Goal: Information Seeking & Learning: Check status

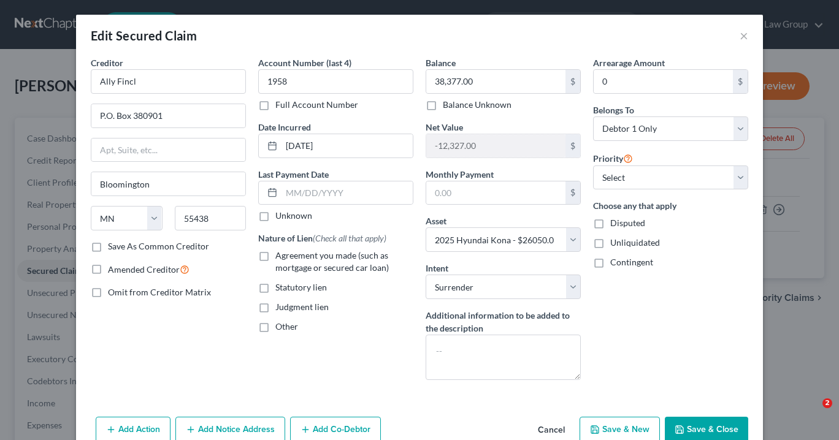
select select "24"
select select "6"
select select "0"
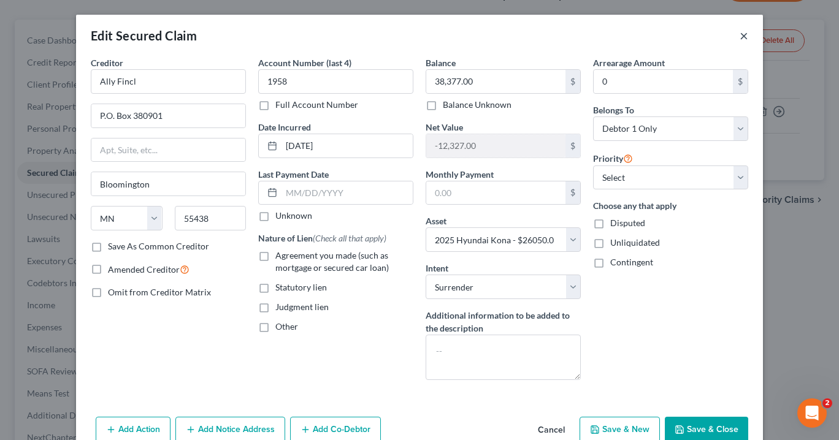
click at [744, 38] on button "×" at bounding box center [743, 35] width 9 height 15
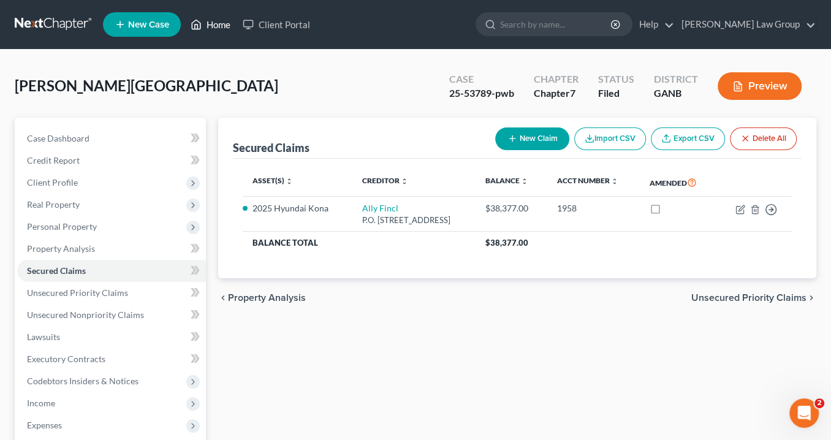
click at [218, 25] on link "Home" at bounding box center [211, 24] width 52 height 22
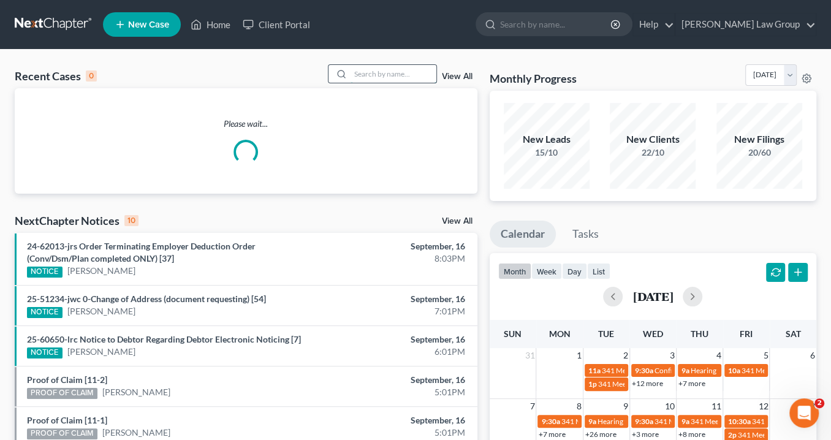
click at [370, 77] on input "search" at bounding box center [394, 74] width 86 height 18
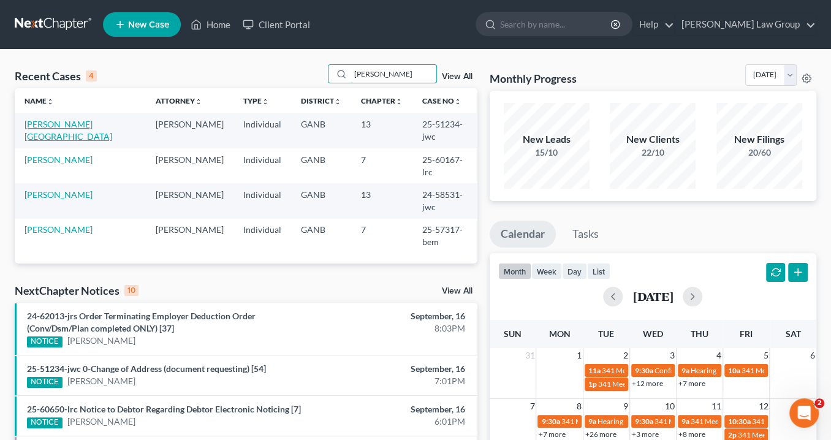
type input "[PERSON_NAME]"
click at [78, 123] on link "[PERSON_NAME][GEOGRAPHIC_DATA]" at bounding box center [69, 130] width 88 height 23
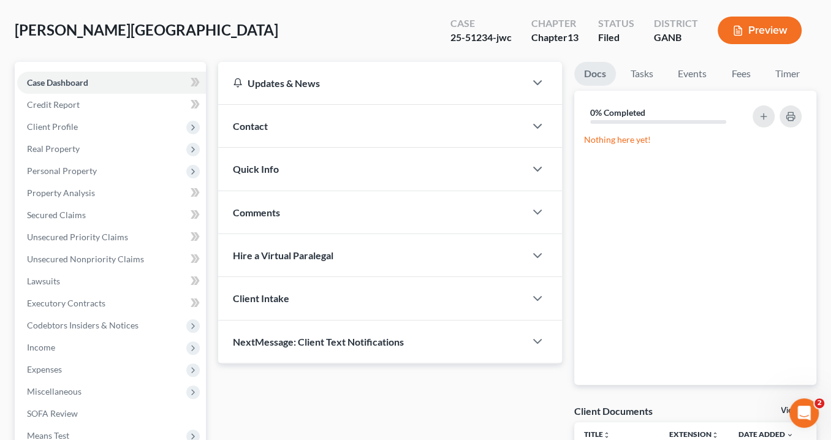
scroll to position [147, 0]
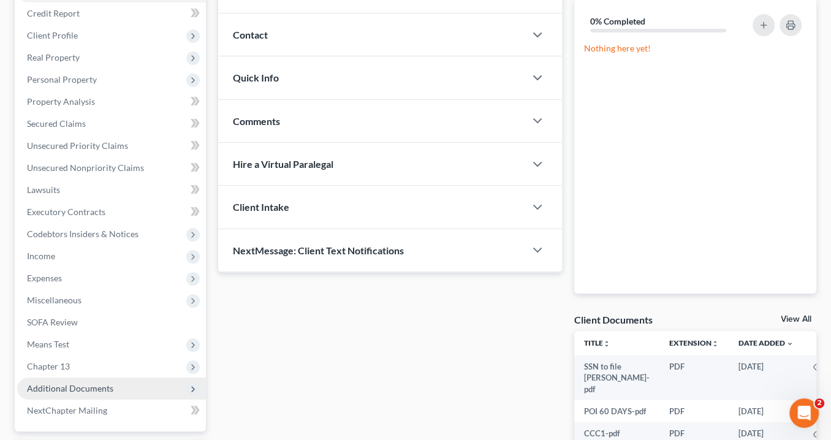
click at [132, 385] on span "Additional Documents" at bounding box center [111, 389] width 189 height 22
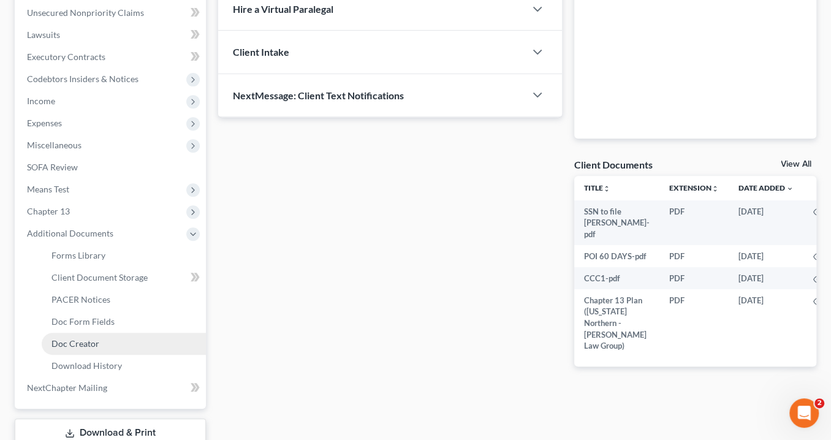
scroll to position [343, 0]
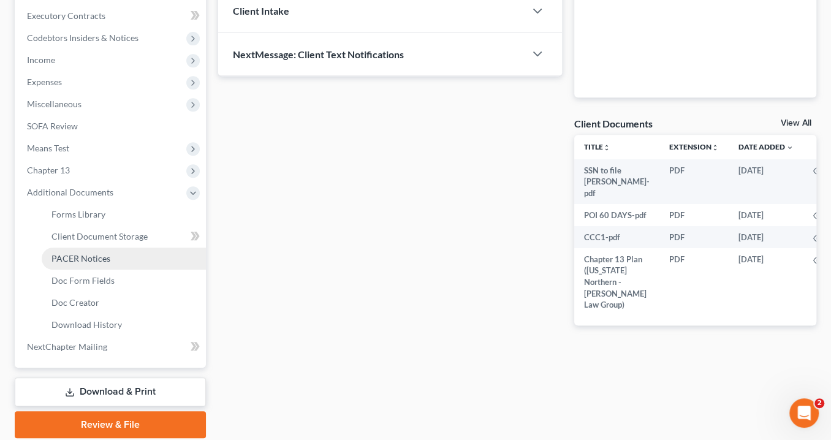
click at [99, 260] on span "PACER Notices" at bounding box center [81, 258] width 59 height 10
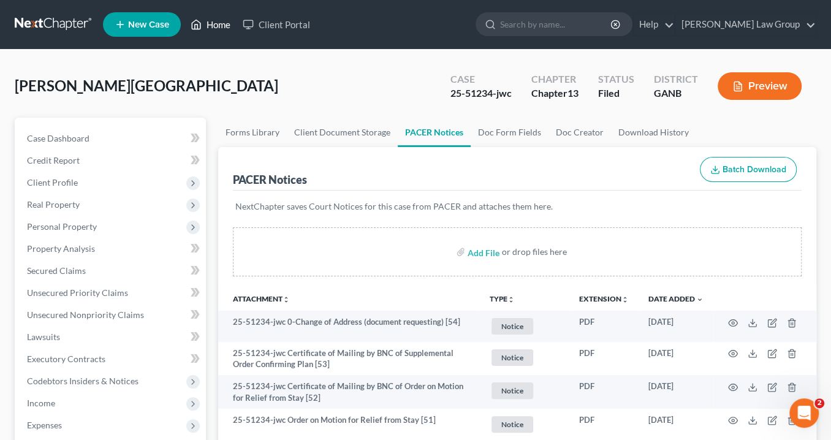
drag, startPoint x: 218, startPoint y: 29, endPoint x: 419, endPoint y: 90, distance: 210.3
click at [218, 29] on link "Home" at bounding box center [211, 24] width 52 height 22
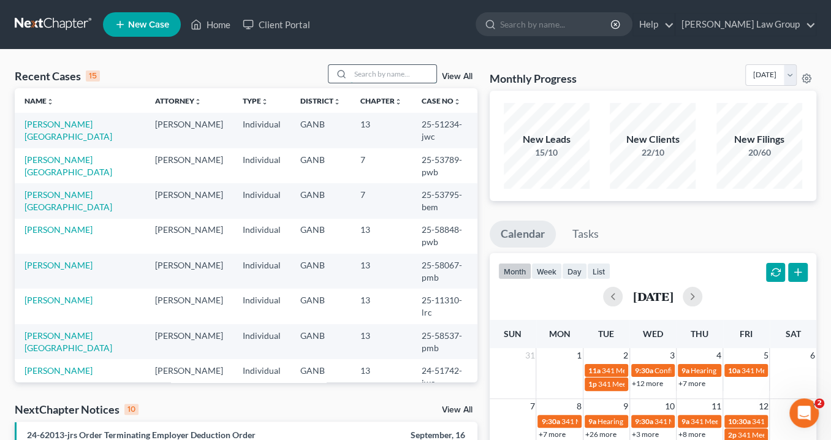
click at [376, 78] on input "search" at bounding box center [394, 74] width 86 height 18
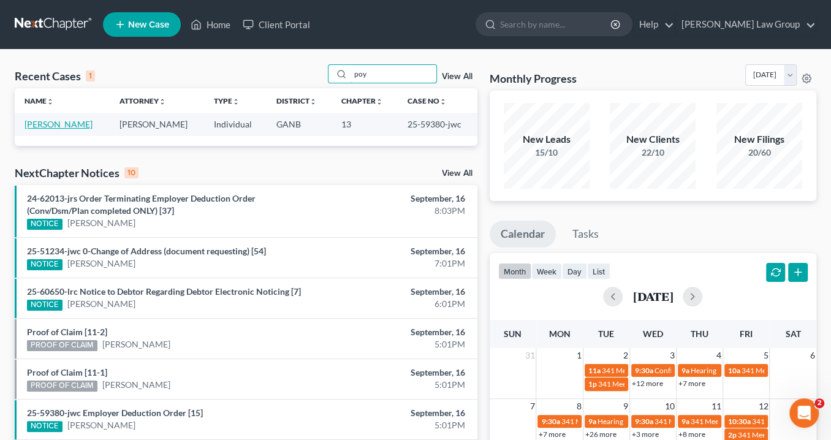
type input "poy"
click at [55, 125] on link "[PERSON_NAME]" at bounding box center [59, 124] width 68 height 10
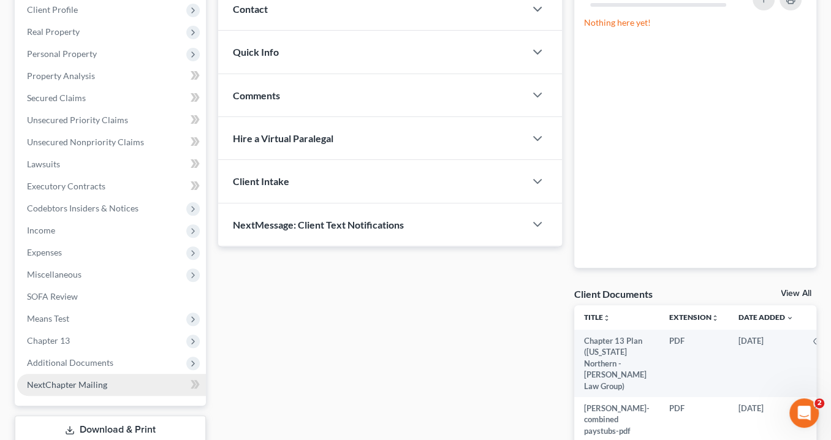
scroll to position [196, 0]
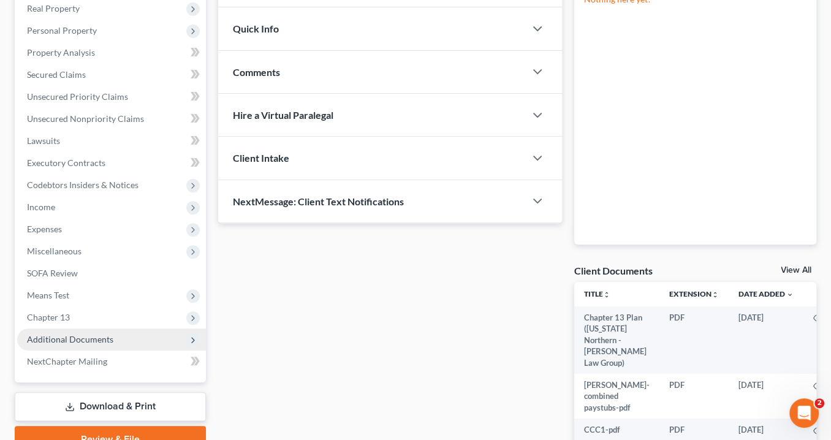
click at [69, 333] on span "Additional Documents" at bounding box center [111, 340] width 189 height 22
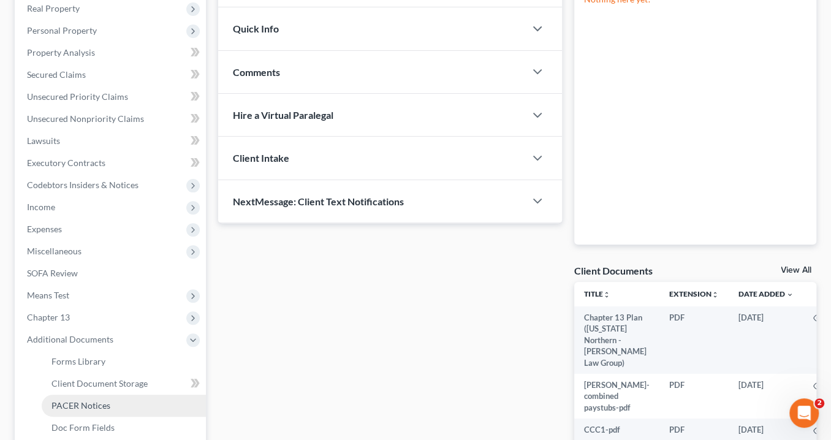
click at [96, 410] on link "PACER Notices" at bounding box center [124, 406] width 164 height 22
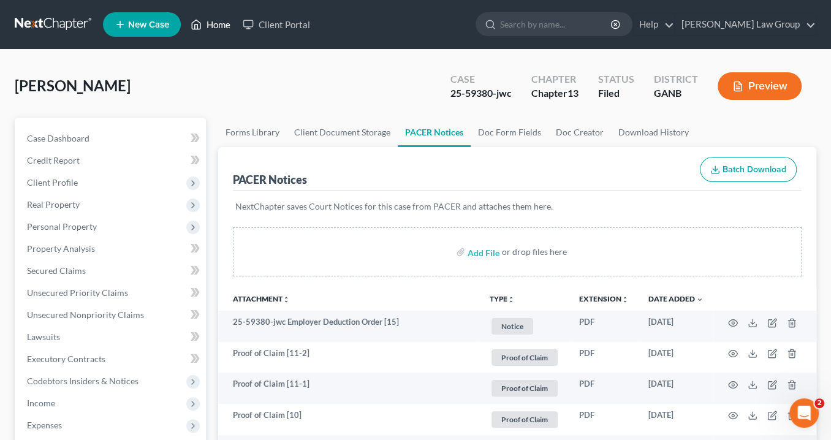
drag, startPoint x: 216, startPoint y: 25, endPoint x: 316, endPoint y: 49, distance: 102.9
click at [217, 25] on link "Home" at bounding box center [211, 24] width 52 height 22
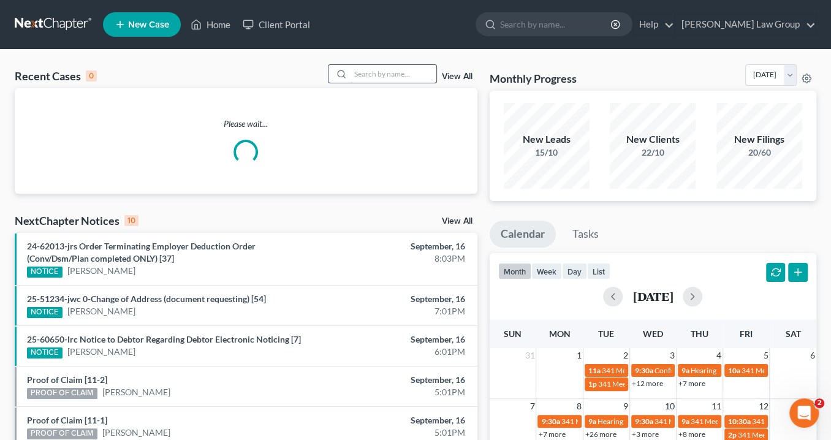
click at [372, 75] on input "search" at bounding box center [394, 74] width 86 height 18
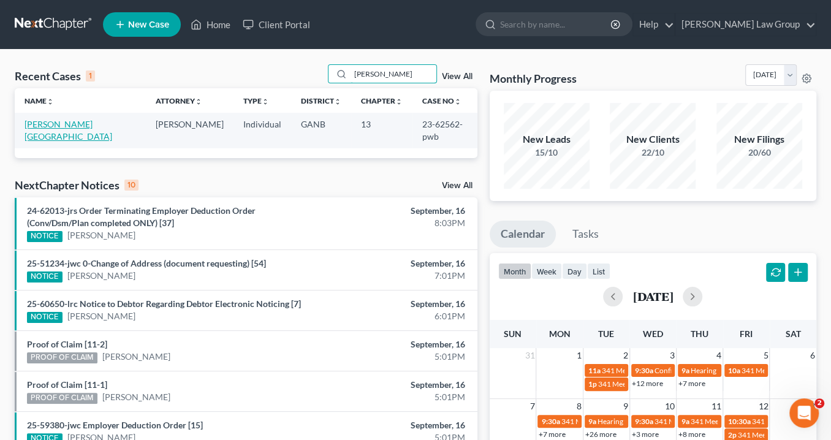
type input "[PERSON_NAME]"
click at [69, 123] on link "[PERSON_NAME][GEOGRAPHIC_DATA]" at bounding box center [69, 130] width 88 height 23
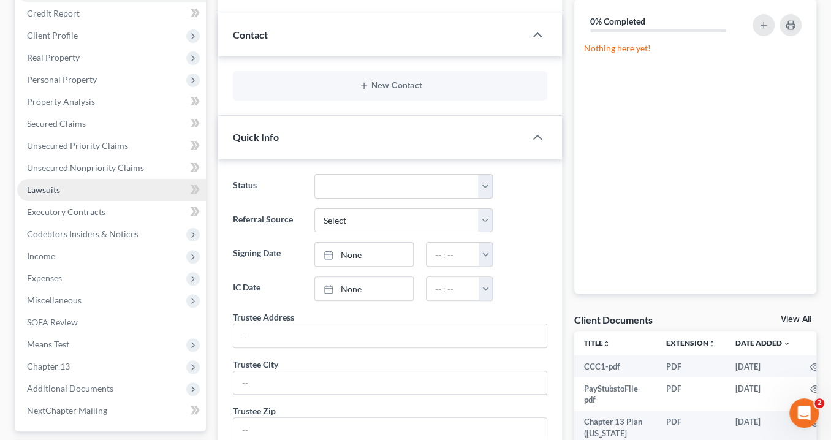
scroll to position [343, 0]
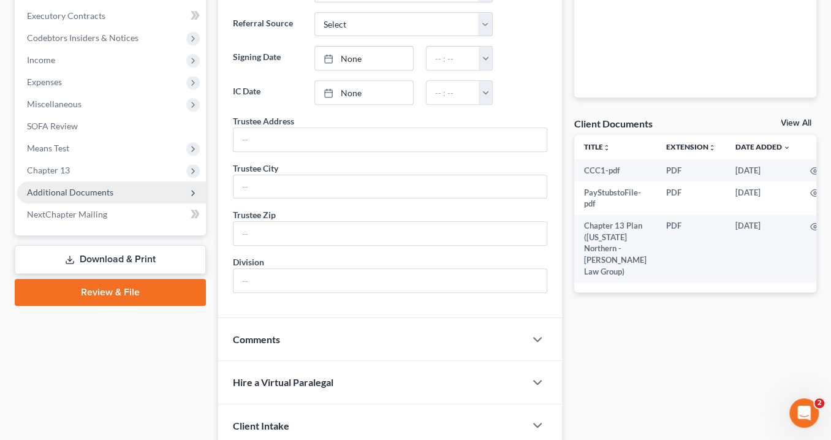
click at [123, 190] on span "Additional Documents" at bounding box center [111, 192] width 189 height 22
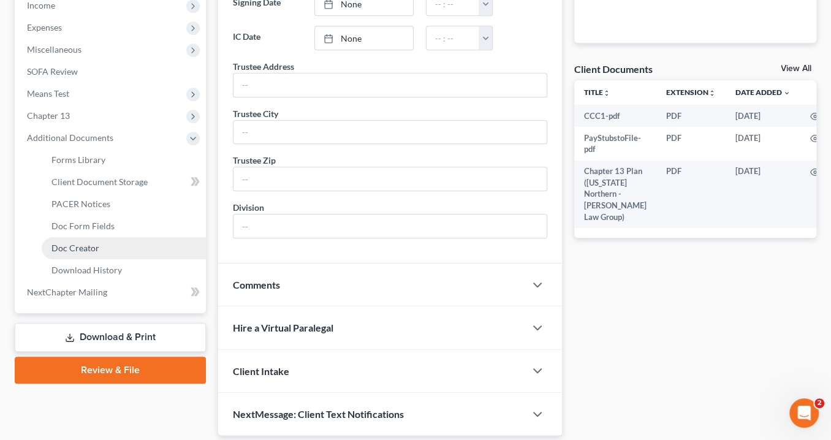
scroll to position [433, 0]
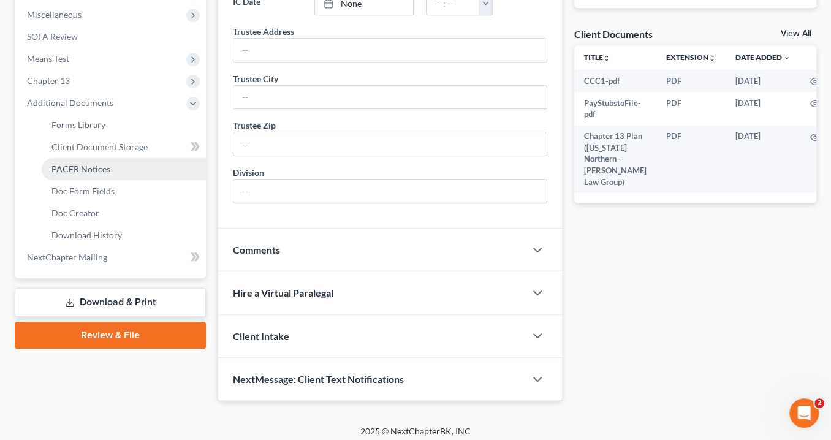
click at [96, 164] on span "PACER Notices" at bounding box center [81, 169] width 59 height 10
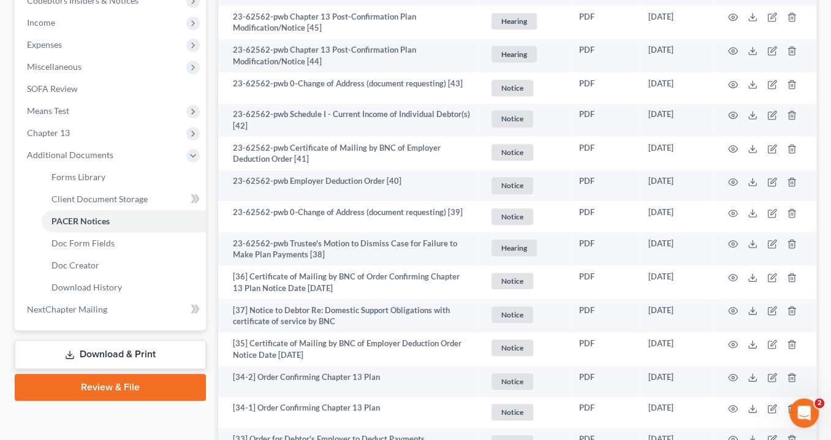
scroll to position [441, 0]
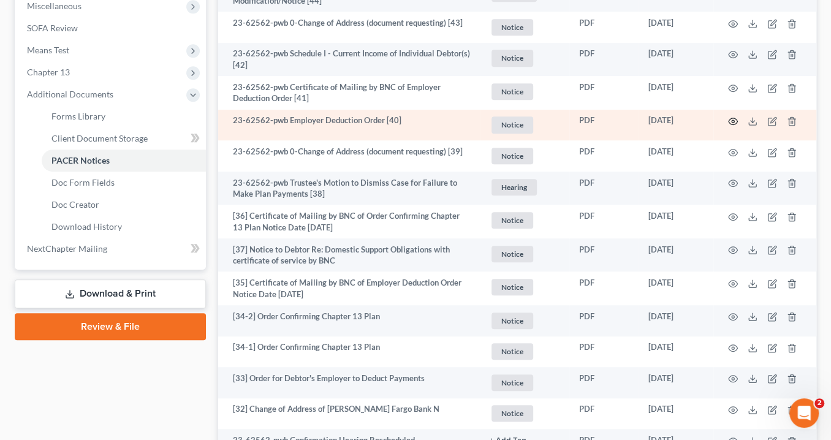
click at [732, 120] on circle "button" at bounding box center [733, 121] width 2 height 2
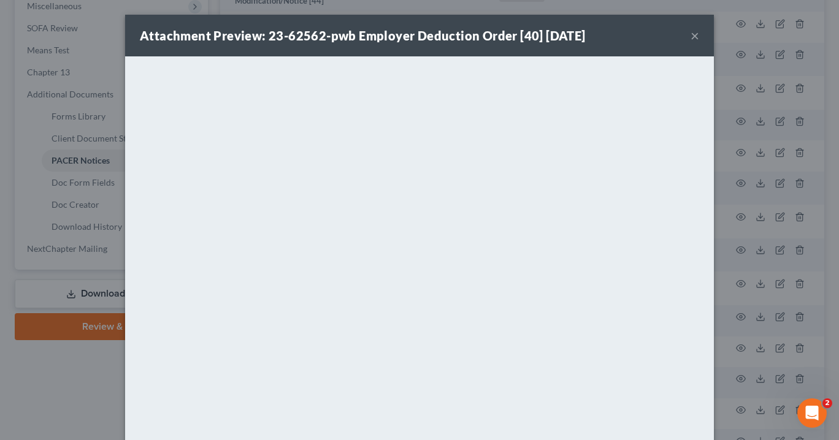
click at [690, 35] on button "×" at bounding box center [694, 35] width 9 height 15
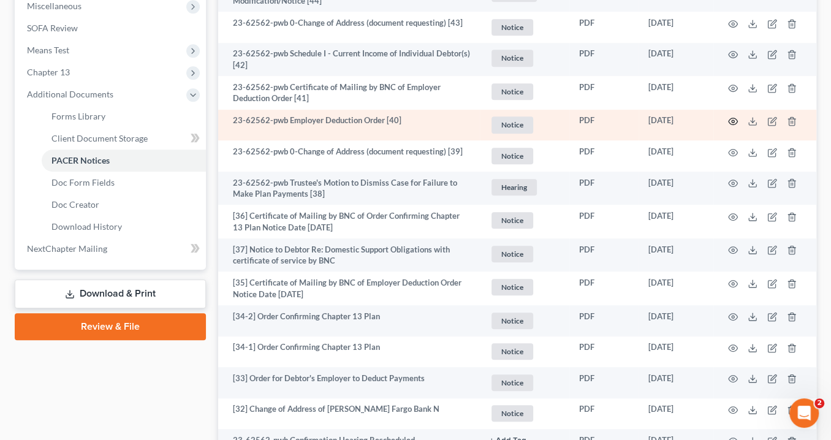
click at [730, 118] on icon "button" at bounding box center [733, 121] width 9 height 7
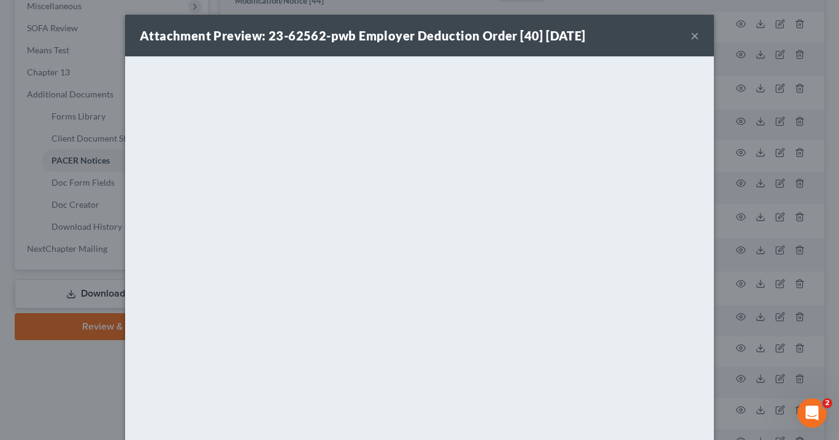
click at [692, 36] on button "×" at bounding box center [694, 35] width 9 height 15
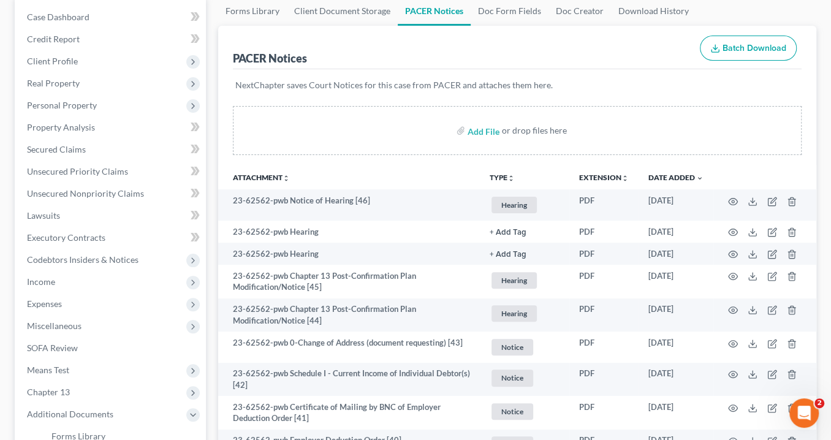
scroll to position [0, 0]
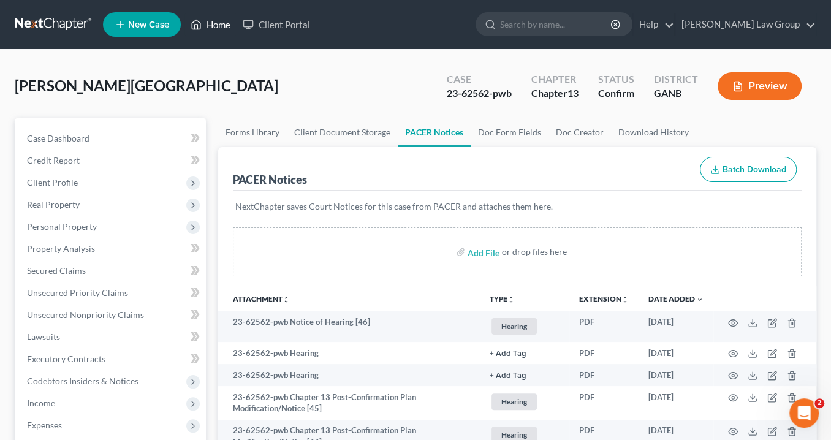
click at [219, 23] on link "Home" at bounding box center [211, 24] width 52 height 22
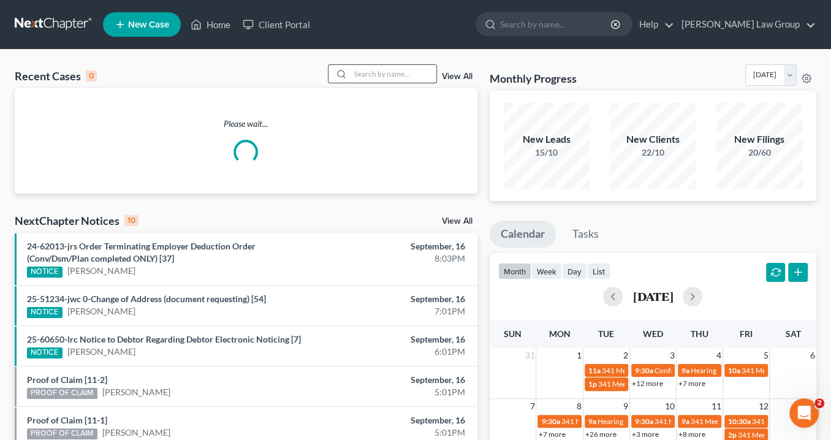
click at [364, 72] on input "search" at bounding box center [394, 74] width 86 height 18
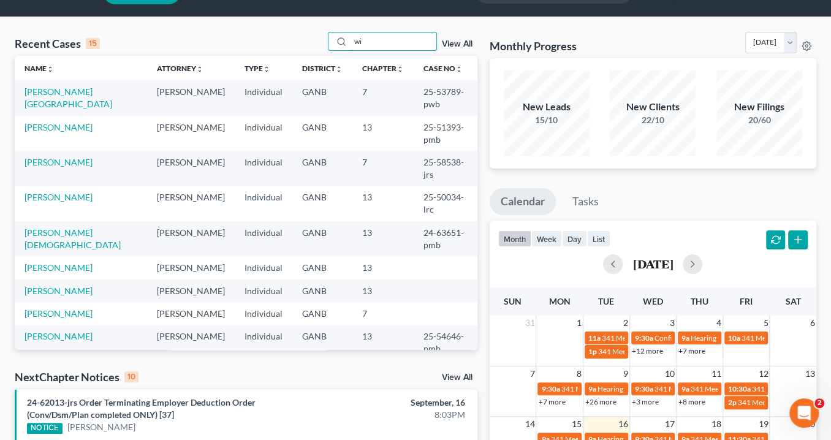
drag, startPoint x: 384, startPoint y: 22, endPoint x: 323, endPoint y: 4, distance: 64.0
click at [323, 4] on div "Home New Case Client Portal [PERSON_NAME] Law Group [EMAIL_ADDRESS][DOMAIN_NAME…" at bounding box center [415, 415] width 831 height 895
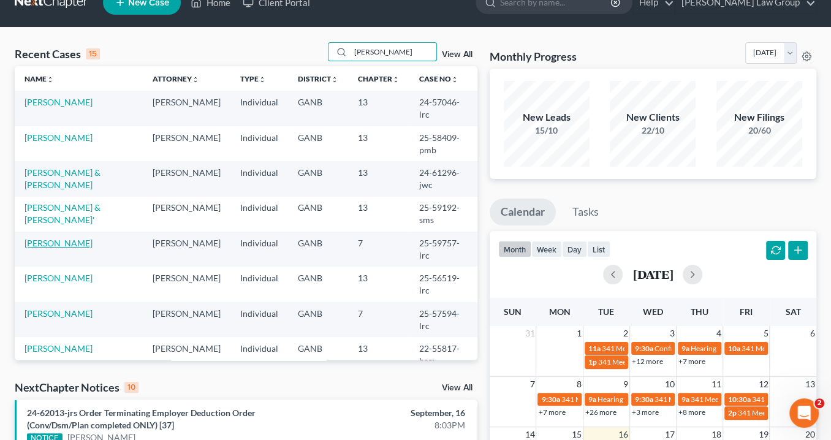
type input "[PERSON_NAME]"
click at [53, 238] on link "[PERSON_NAME]" at bounding box center [59, 243] width 68 height 10
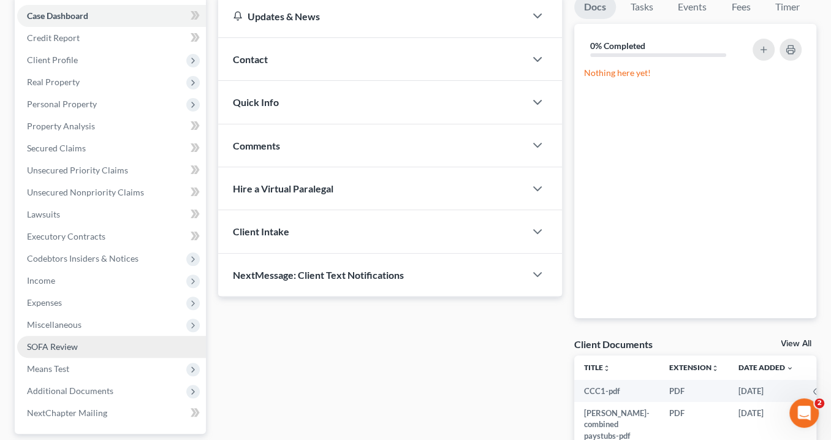
scroll to position [196, 0]
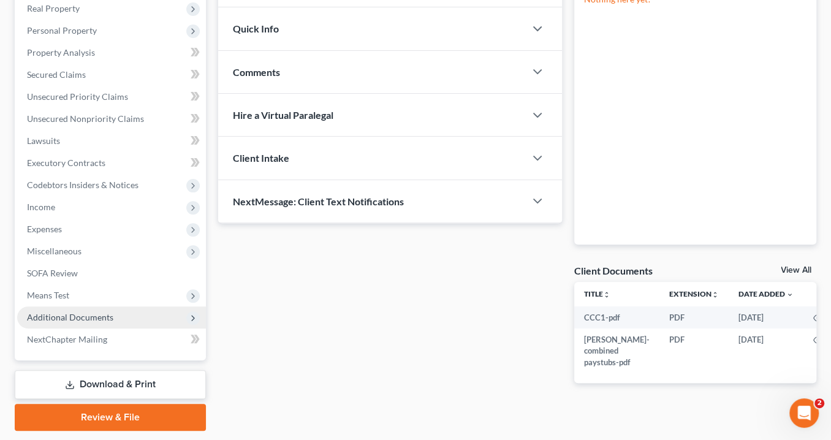
click at [102, 315] on span "Additional Documents" at bounding box center [70, 317] width 86 height 10
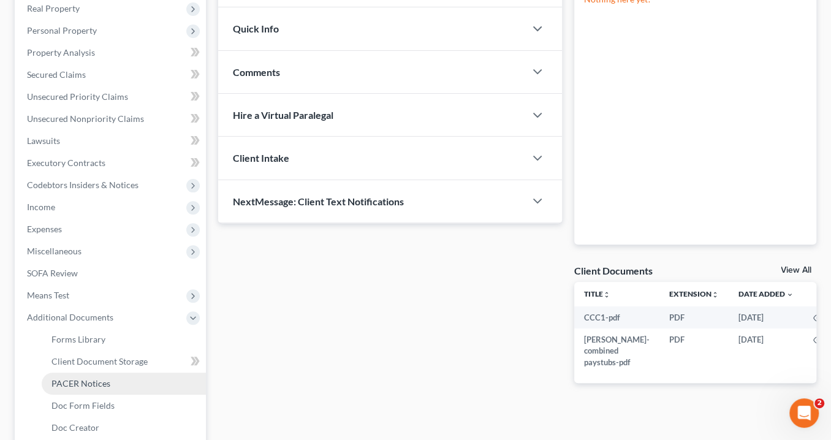
click at [115, 379] on link "PACER Notices" at bounding box center [124, 384] width 164 height 22
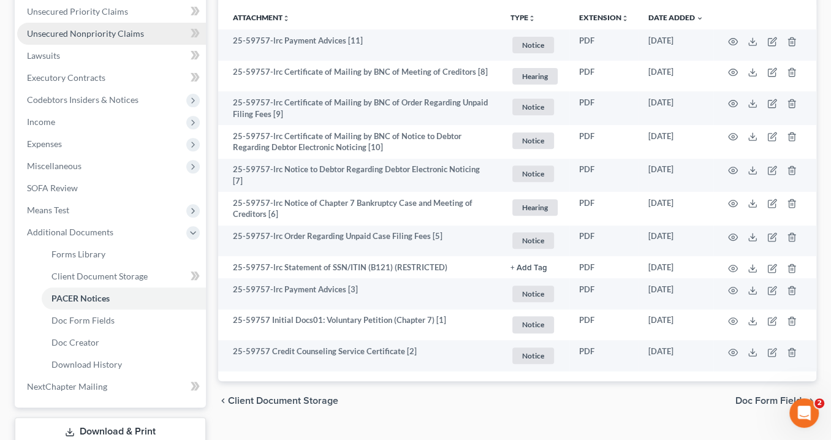
scroll to position [266, 0]
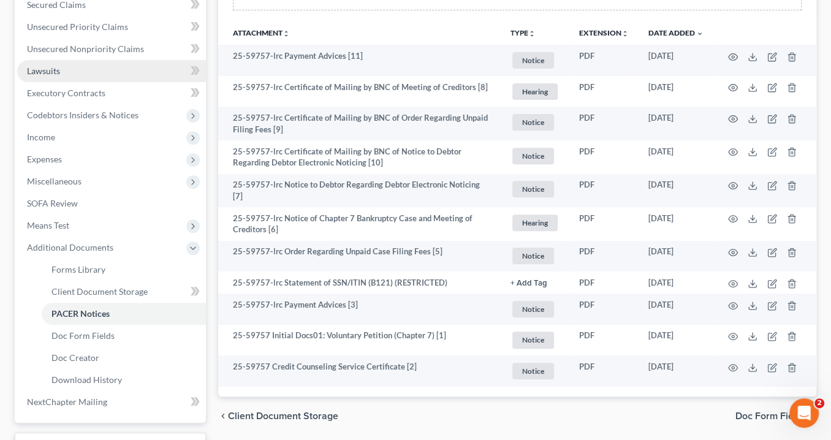
click at [50, 71] on span "Lawsuits" at bounding box center [43, 71] width 33 height 10
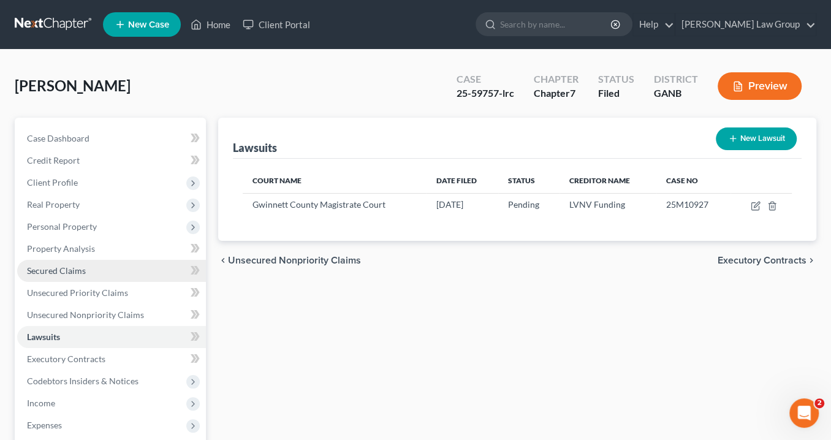
click at [77, 269] on span "Secured Claims" at bounding box center [56, 271] width 59 height 10
